Goal: Task Accomplishment & Management: Use online tool/utility

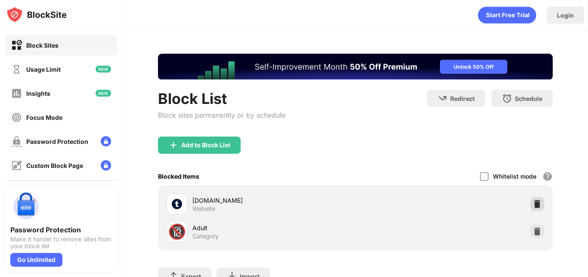
click at [533, 203] on img at bounding box center [537, 204] width 9 height 9
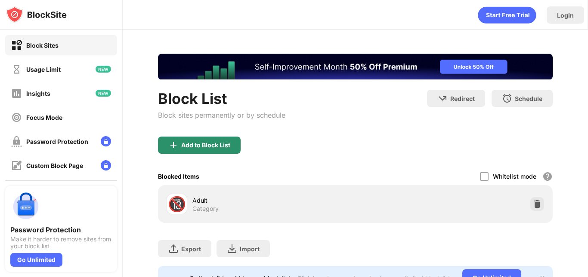
click at [187, 143] on div "Add to Block List" at bounding box center [205, 145] width 49 height 7
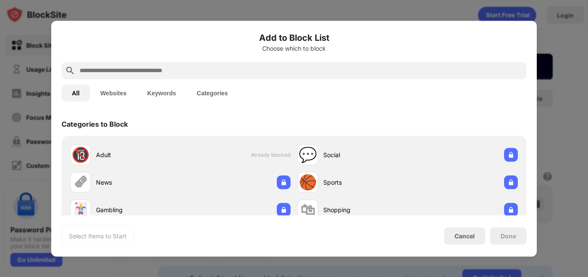
click at [165, 74] on input "text" at bounding box center [301, 70] width 444 height 10
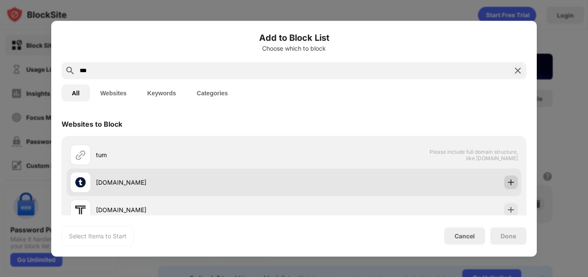
type input "***"
click at [506, 183] on img at bounding box center [510, 182] width 9 height 9
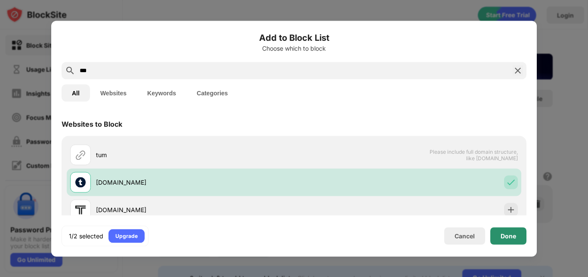
click at [507, 236] on div "Done" at bounding box center [507, 236] width 15 height 7
